Goal: Register for event/course

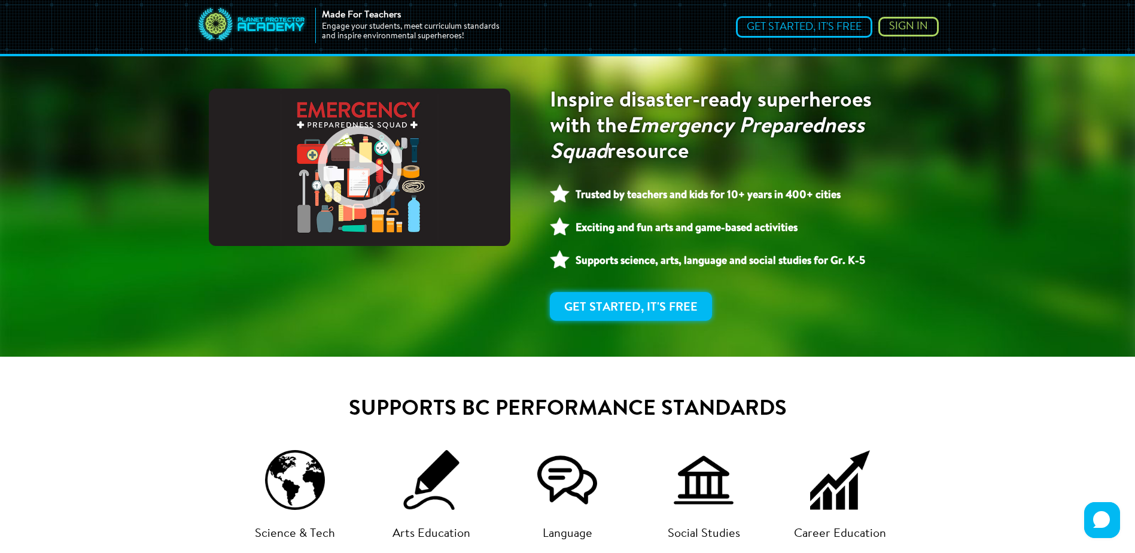
click at [680, 303] on link "Get Started, It's Free" at bounding box center [631, 306] width 162 height 29
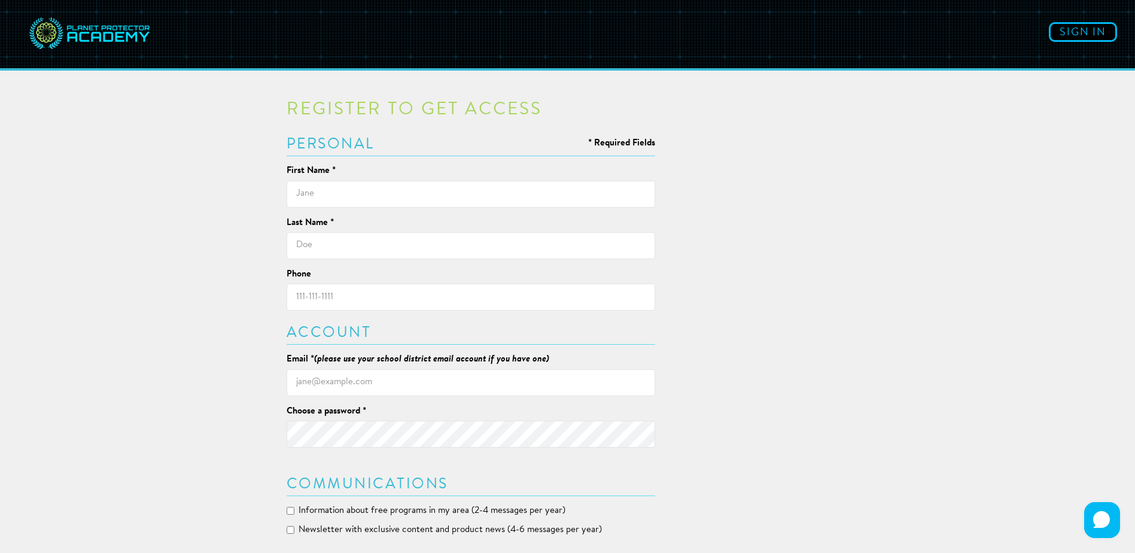
click at [410, 193] on input "text" at bounding box center [471, 194] width 369 height 27
type input "Shari"
type input "McDowell"
type input "2505463023"
type input "Firesmart@cityofarmstrong.bc.ca"
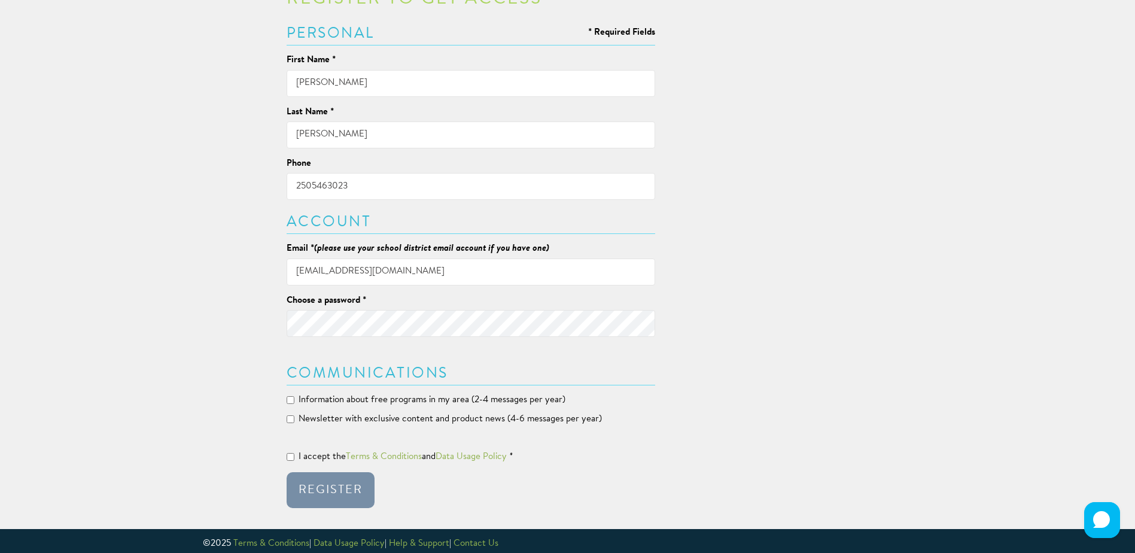
scroll to position [118, 0]
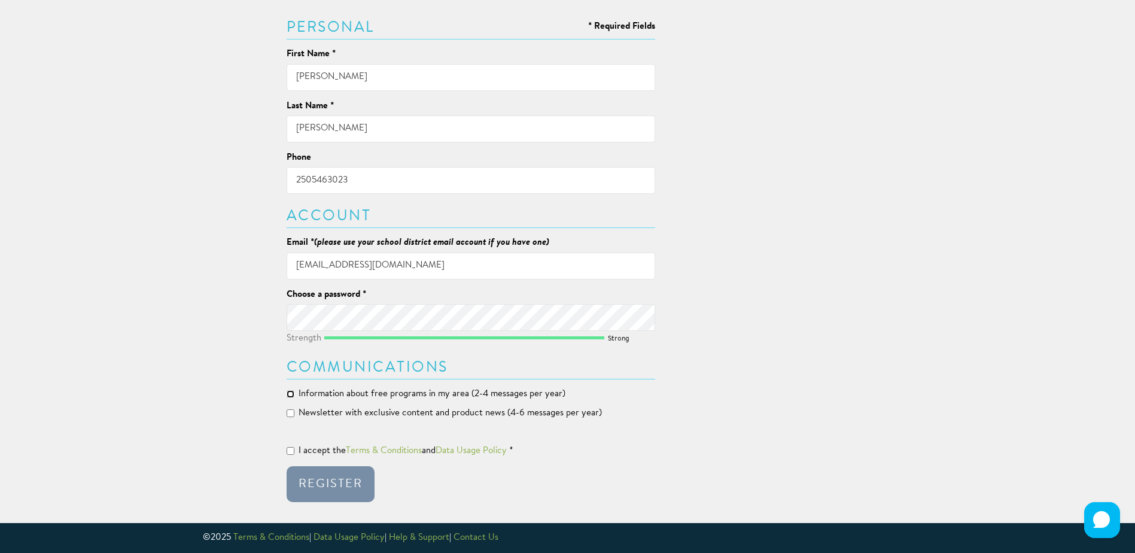
click at [290, 395] on input "Information about free programs in my area (2-4 messages per year)" at bounding box center [291, 394] width 8 height 8
checkbox input "true"
click at [291, 415] on input "Newsletter with exclusive content and product news (4-6 messages per year)" at bounding box center [291, 413] width 8 height 8
checkbox input "true"
click at [288, 452] on input "I accept the Terms & Conditions and Data Usage Policy *" at bounding box center [291, 451] width 8 height 8
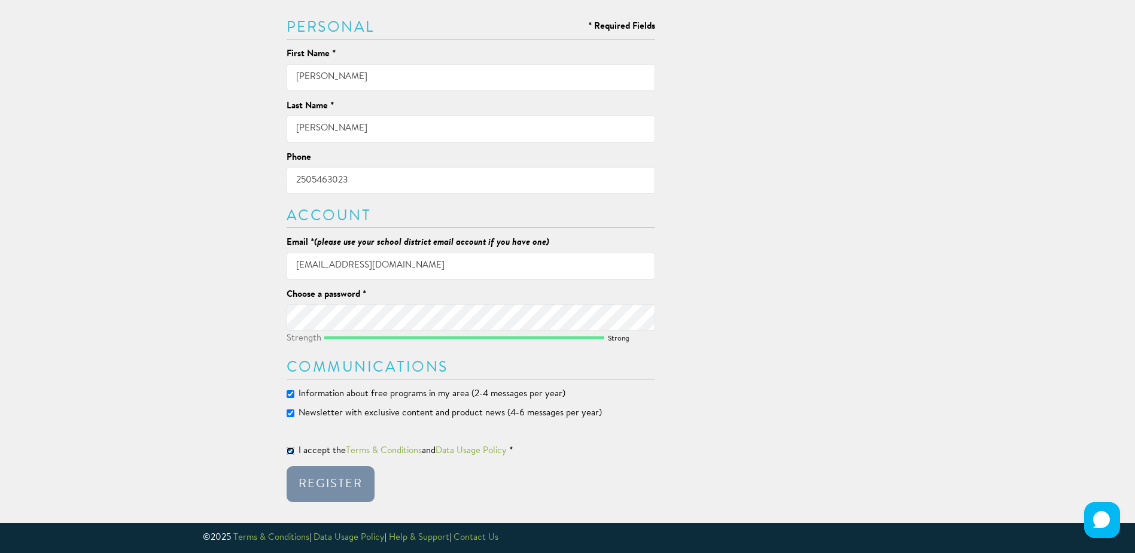
checkbox input "true"
click at [320, 493] on button "Register" at bounding box center [331, 484] width 88 height 36
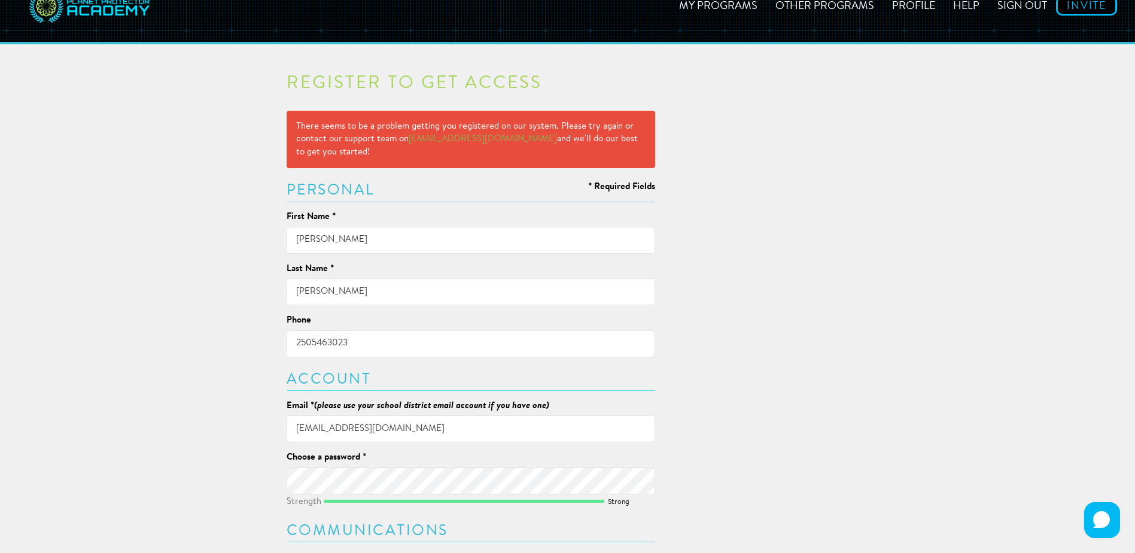
scroll to position [0, 0]
